Goal: Check status: Check status

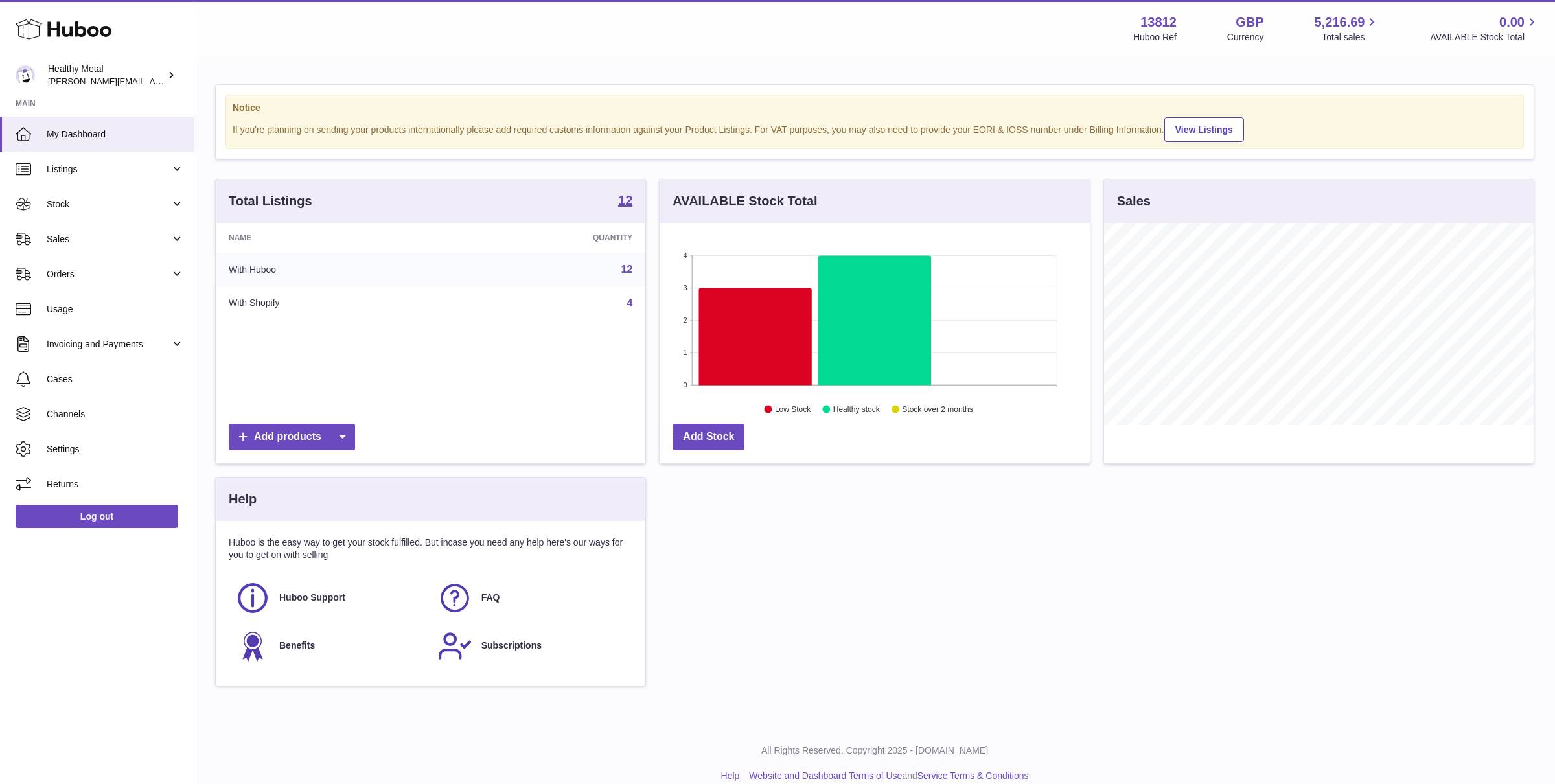
scroll to position [202, 430]
click at [87, 138] on span "My Dashboard" at bounding box center [115, 135] width 137 height 12
click at [134, 209] on span "Stock" at bounding box center [108, 204] width 124 height 12
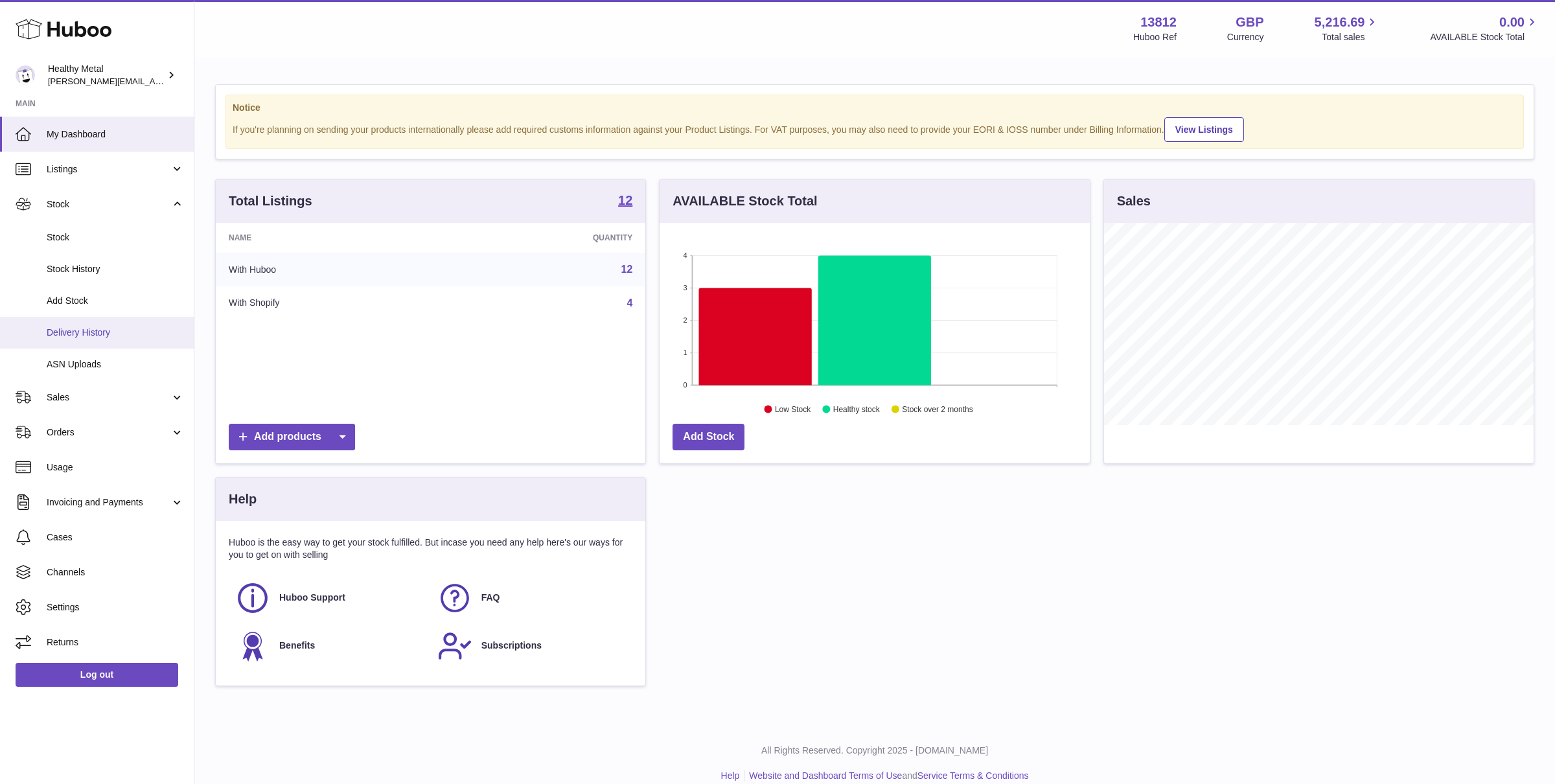
click at [102, 328] on span "Delivery History" at bounding box center [115, 333] width 137 height 12
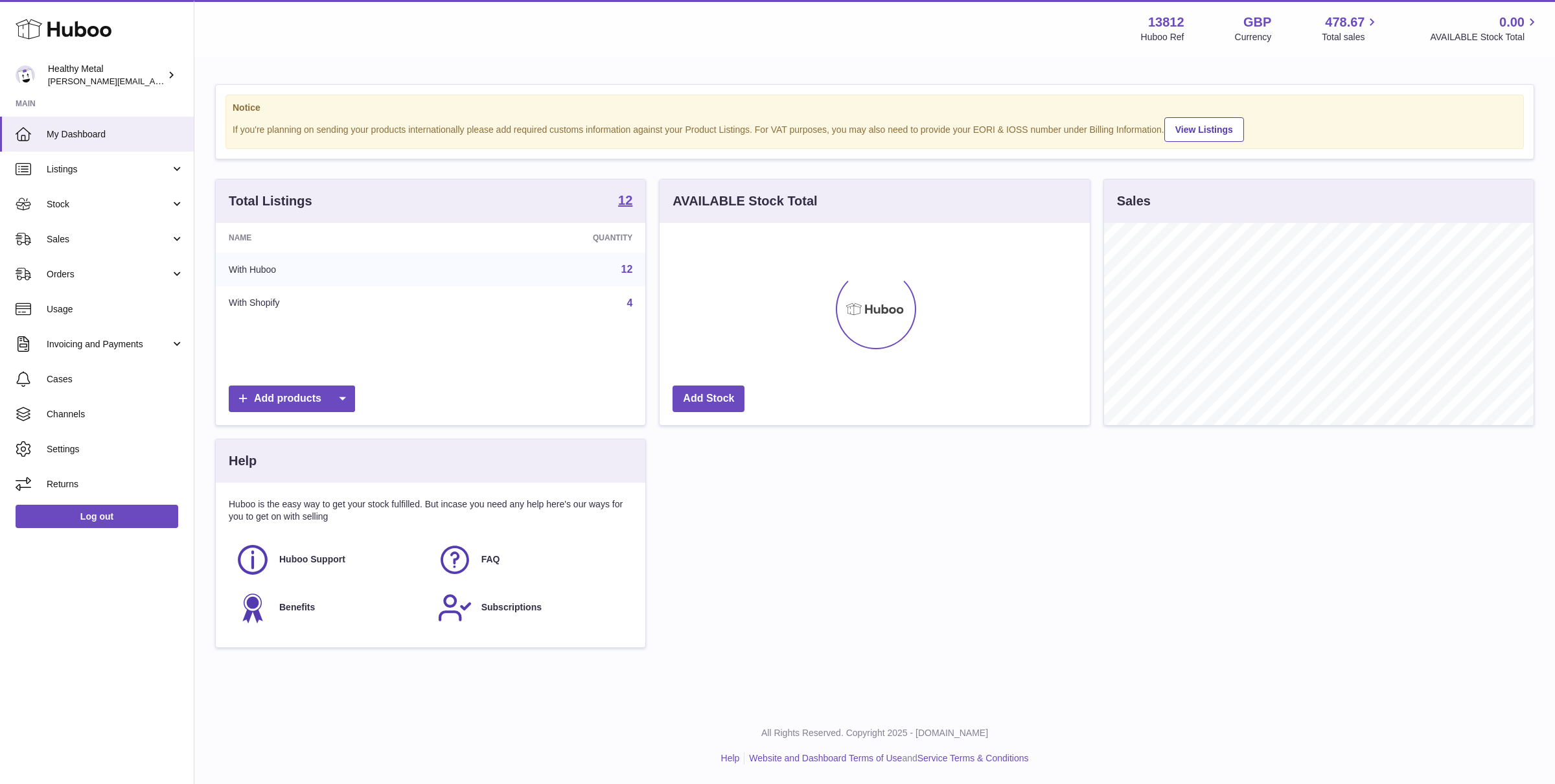
scroll to position [202, 430]
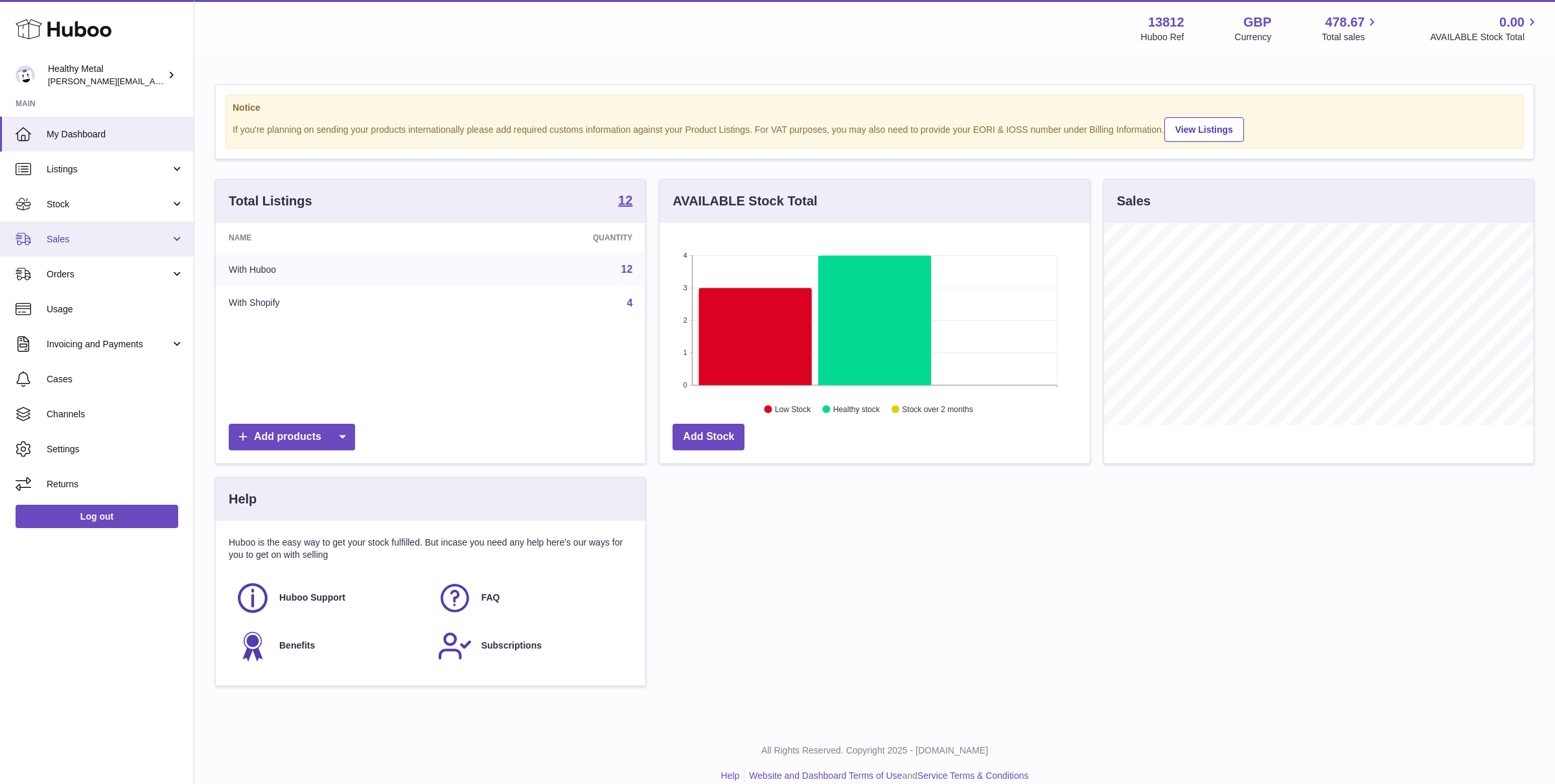
click at [118, 231] on link "Sales" at bounding box center [96, 238] width 194 height 35
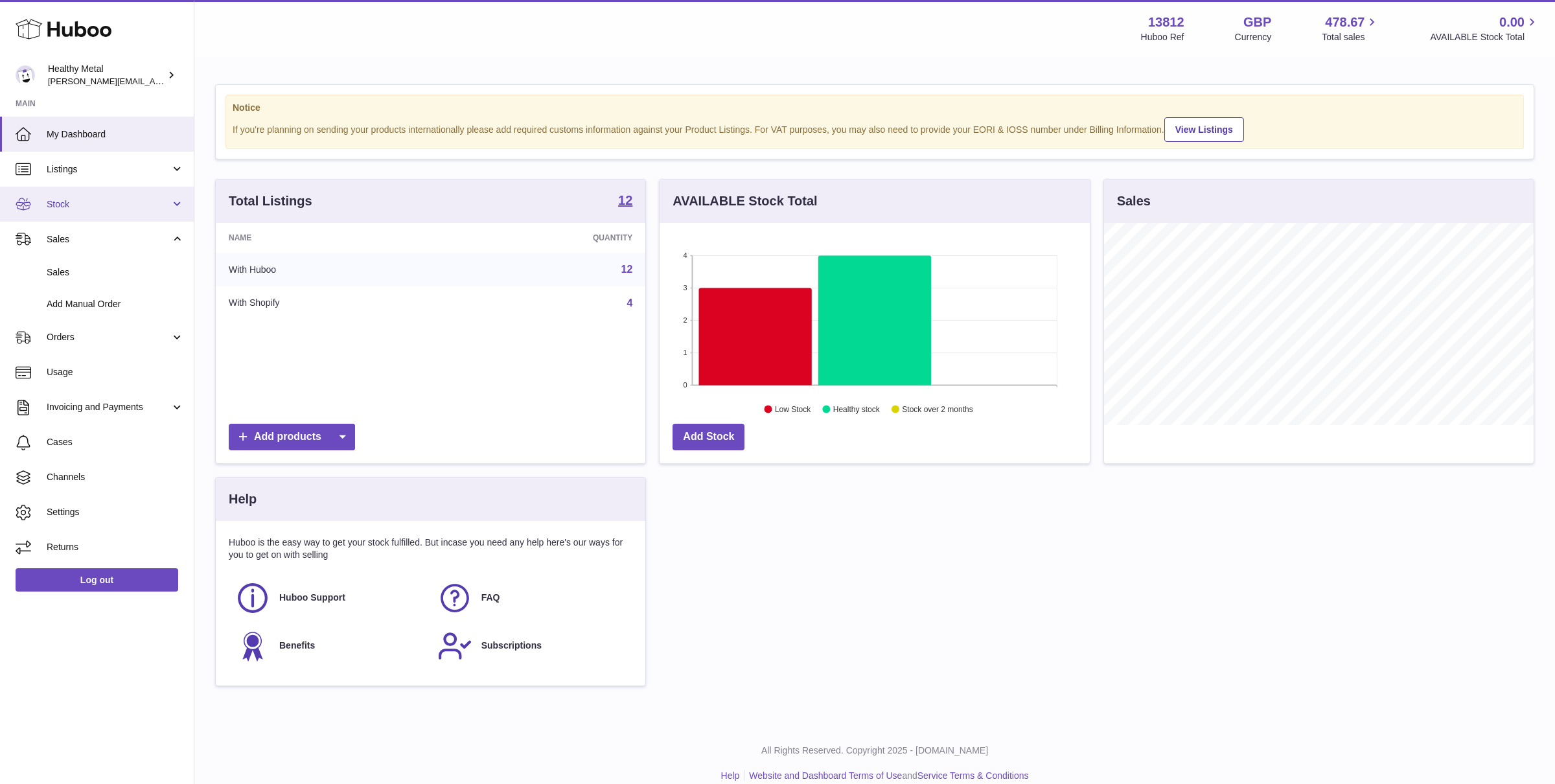
click at [138, 195] on link "Stock" at bounding box center [96, 203] width 194 height 35
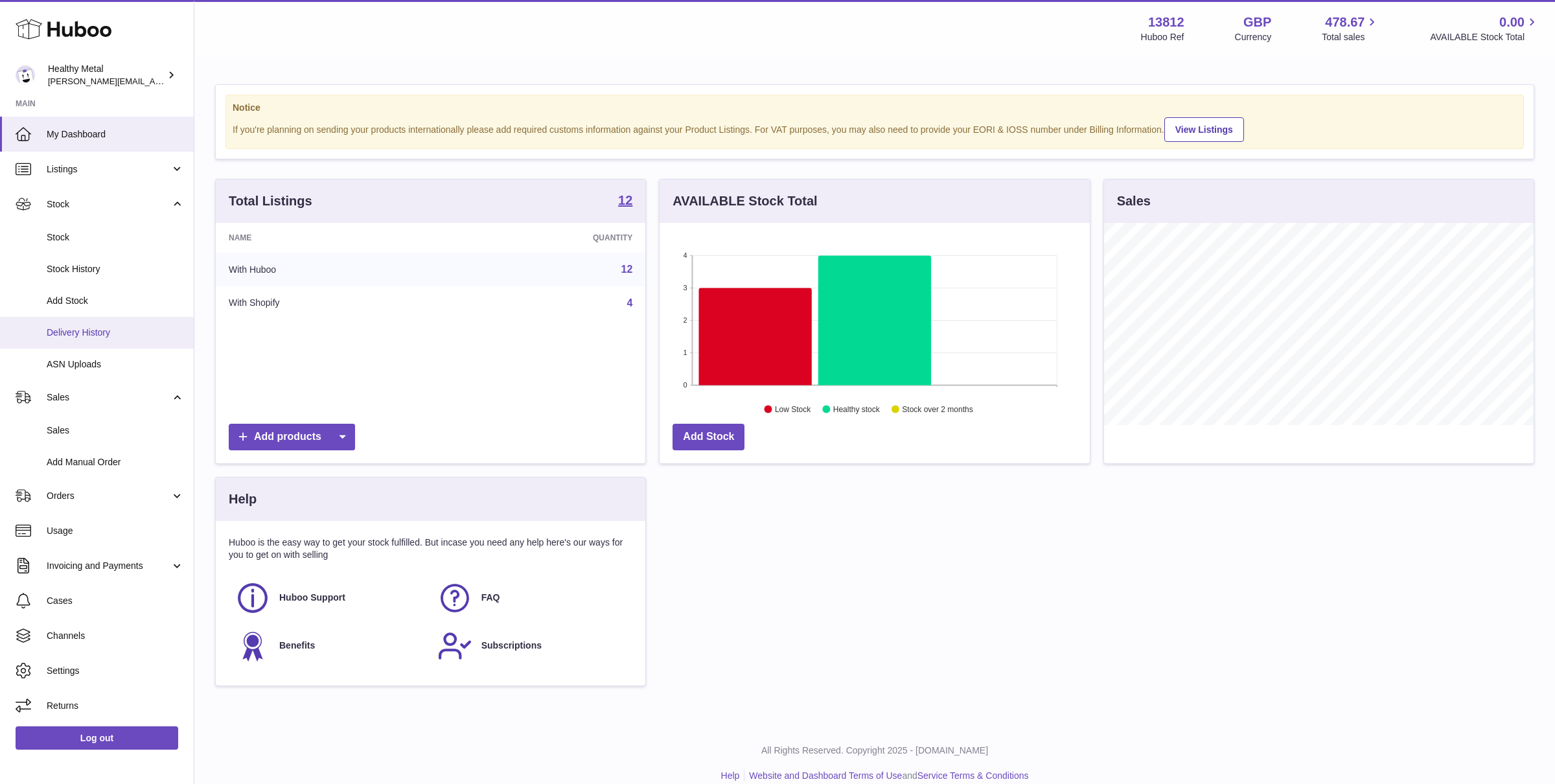
click at [95, 335] on span "Delivery History" at bounding box center [115, 333] width 137 height 12
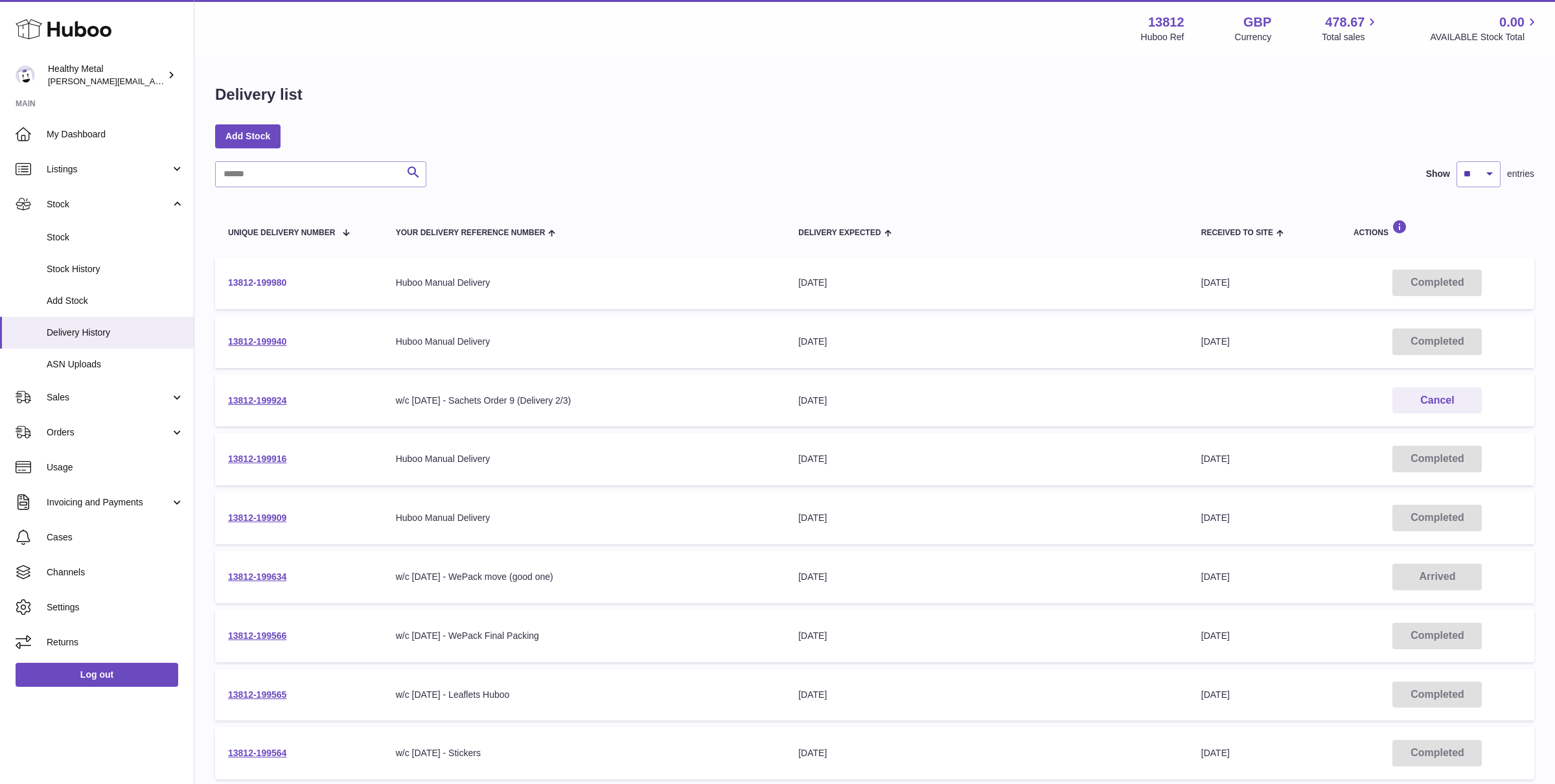
click at [261, 287] on link "13812-199980" at bounding box center [257, 283] width 58 height 11
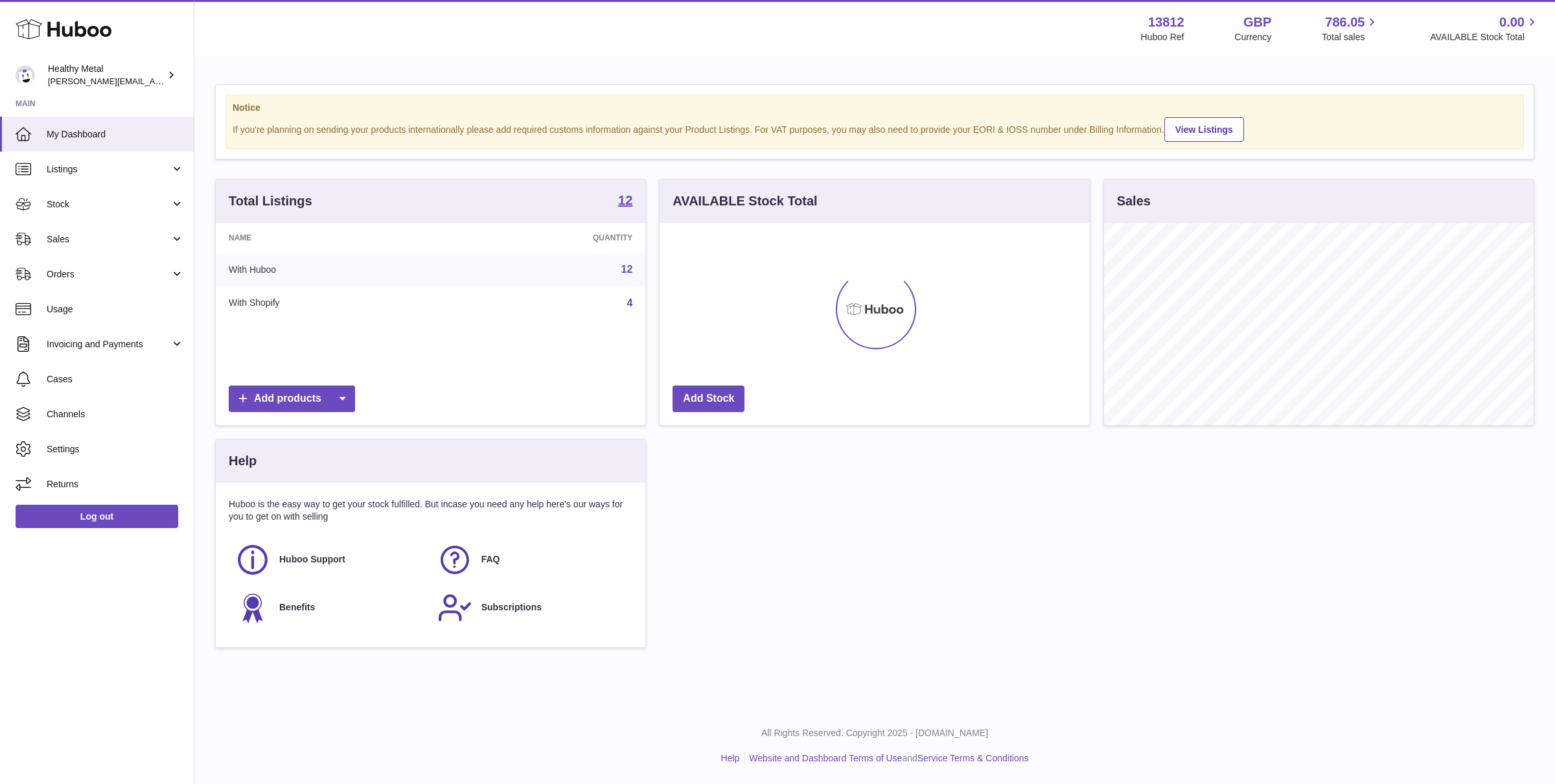
scroll to position [202, 430]
click at [113, 475] on link "Returns" at bounding box center [96, 483] width 194 height 35
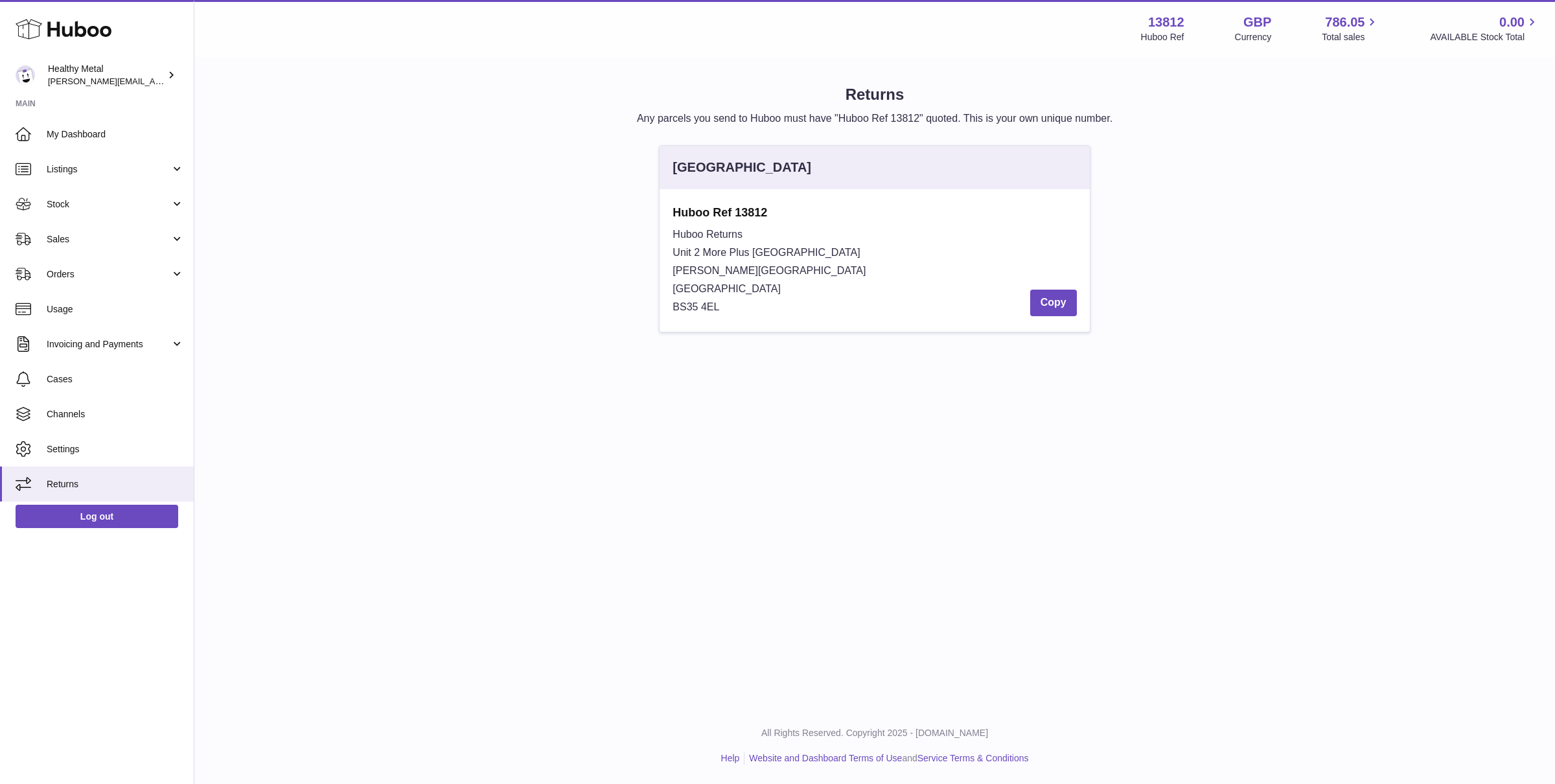
click at [732, 297] on div "Huboo Returns Unit 2 [GEOGRAPHIC_DATA][STREET_ADDRESS][PERSON_NAME] Copy" at bounding box center [874, 271] width 403 height 91
drag, startPoint x: 675, startPoint y: 253, endPoint x: 751, endPoint y: 318, distance: 100.0
click at [751, 318] on div "Huboo Ref 13812 Huboo Returns Unit 2 More [GEOGRAPHIC_DATA][STREET_ADDRESS][PER…" at bounding box center [874, 260] width 430 height 143
copy div "Unit 2 More [GEOGRAPHIC_DATA][STREET_ADDRESS][PERSON_NAME]"
